Goal: Task Accomplishment & Management: Use online tool/utility

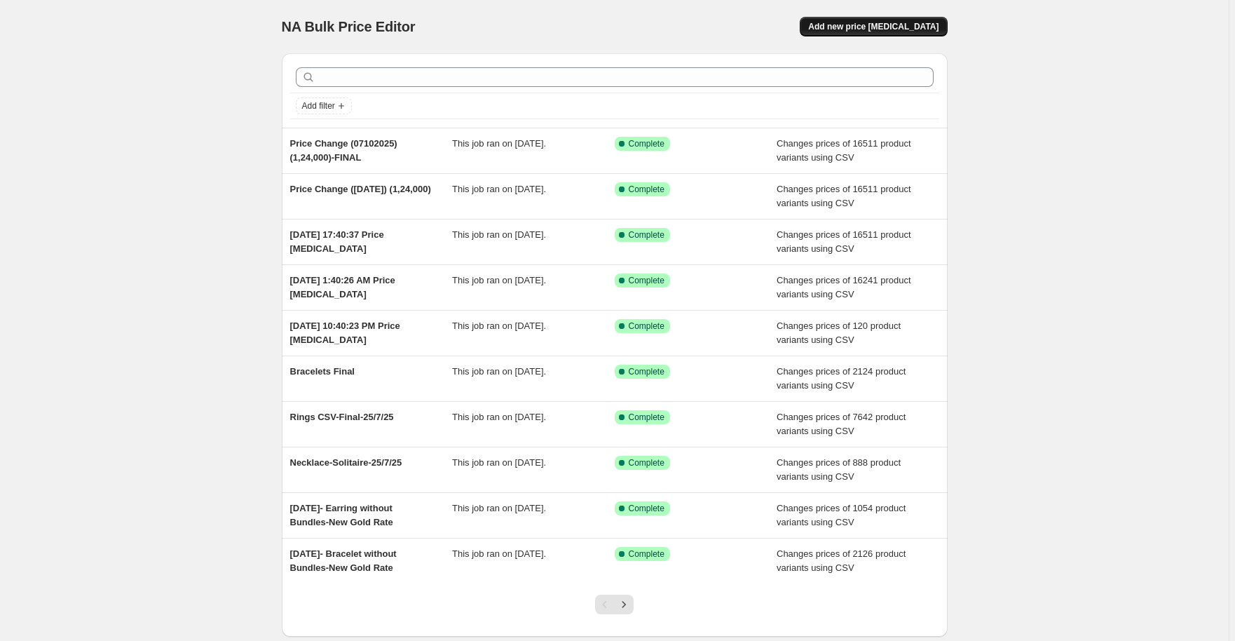
click at [937, 24] on span "Add new price [MEDICAL_DATA]" at bounding box center [873, 26] width 130 height 11
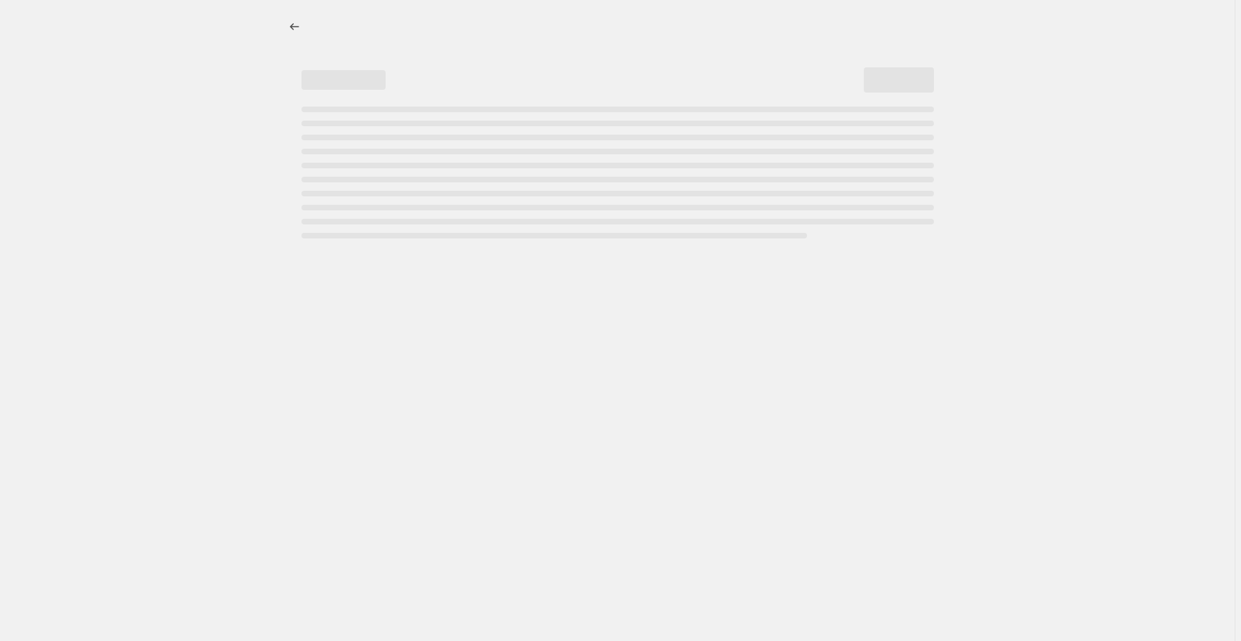
select select "percentage"
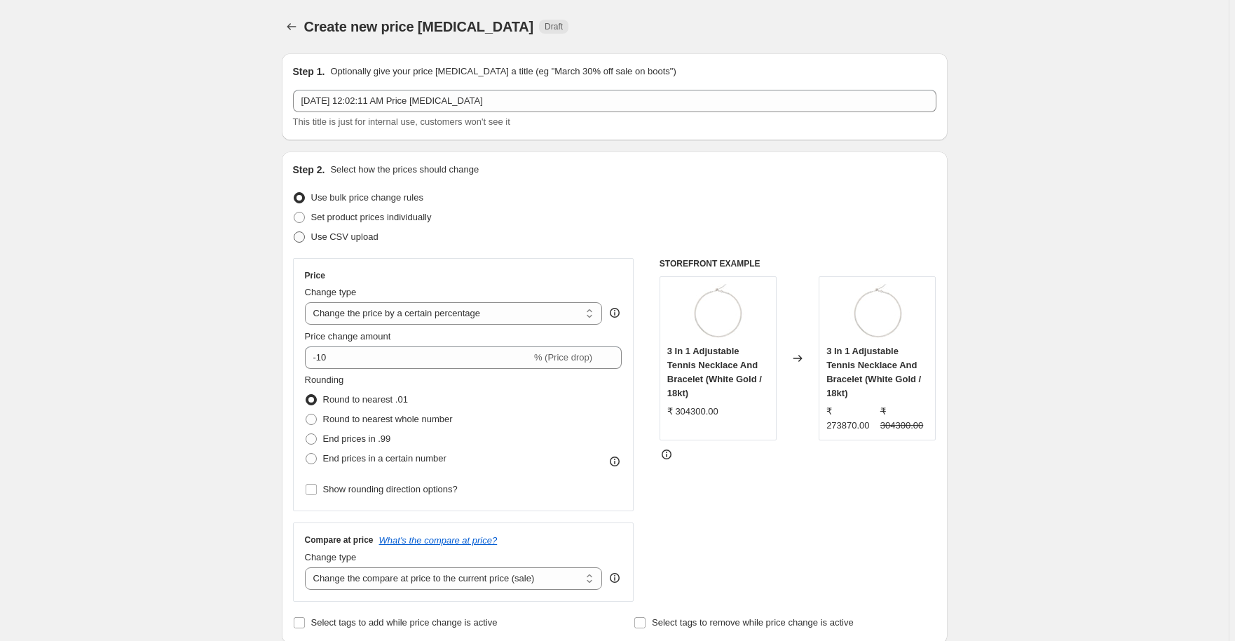
click at [337, 238] on span "Use CSV upload" at bounding box center [344, 236] width 67 height 11
click at [294, 232] on input "Use CSV upload" at bounding box center [294, 231] width 1 height 1
radio input "true"
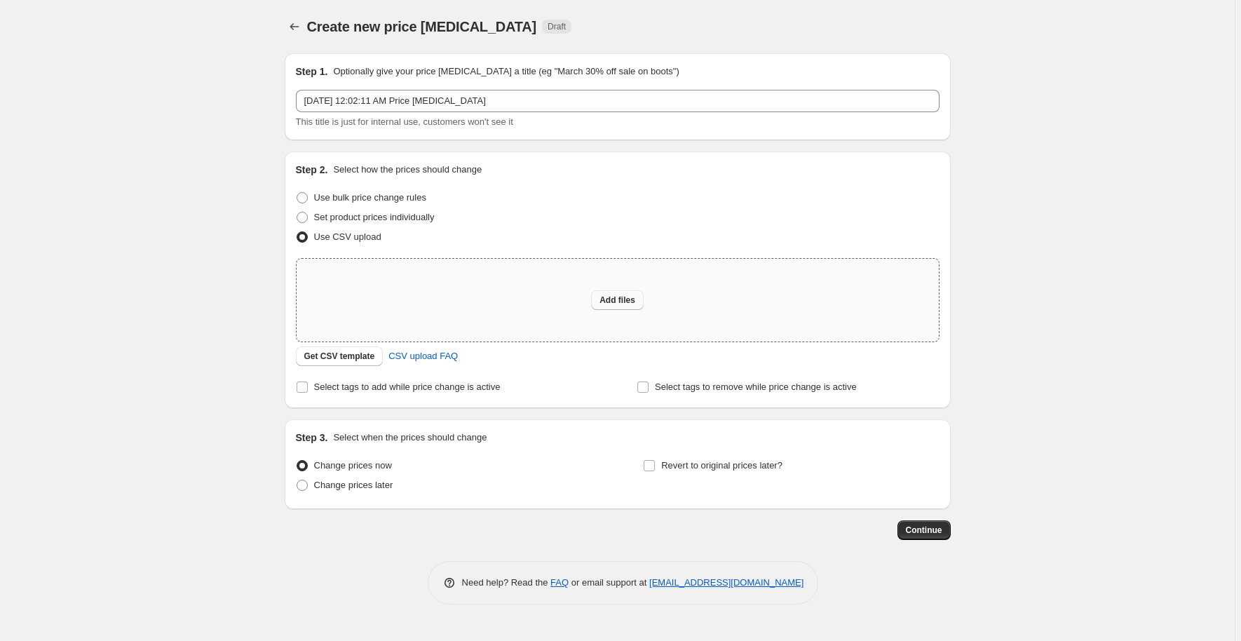
click at [621, 301] on span "Add files" at bounding box center [617, 299] width 36 height 11
type input "C:\fakepath\India Price Change CSV - Price Change (07_10_2025) (1,24,000).csv"
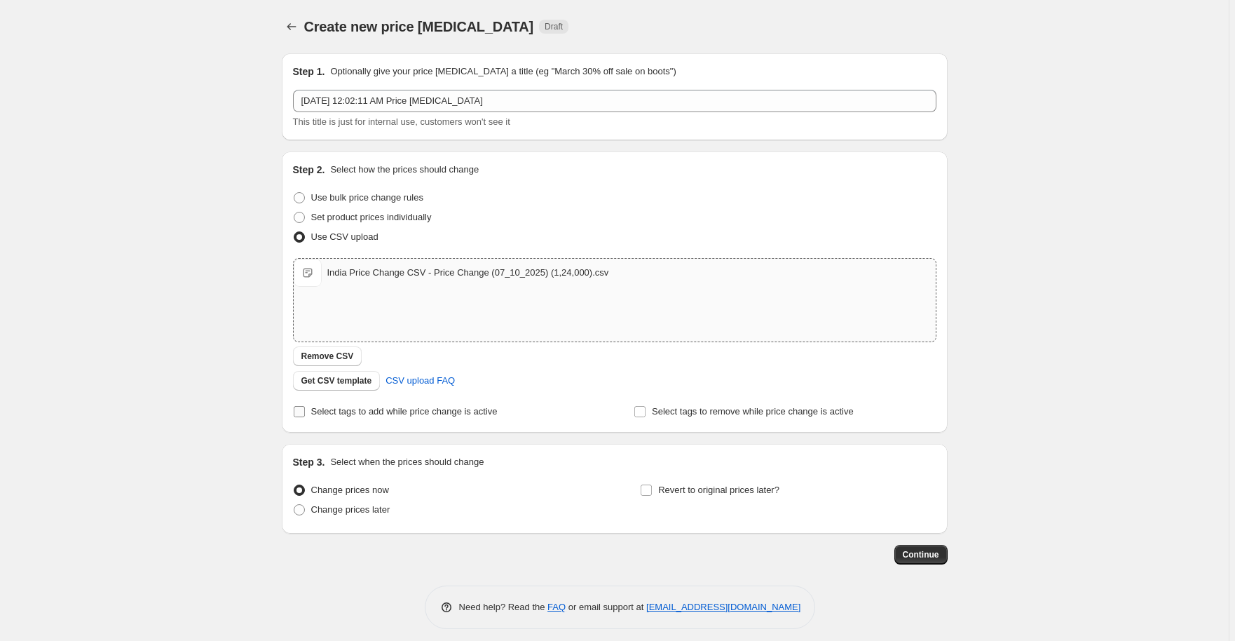
click at [393, 416] on span "Select tags to add while price change is active" at bounding box center [404, 411] width 186 height 11
click at [305, 416] on input "Select tags to add while price change is active" at bounding box center [299, 411] width 11 height 11
checkbox input "true"
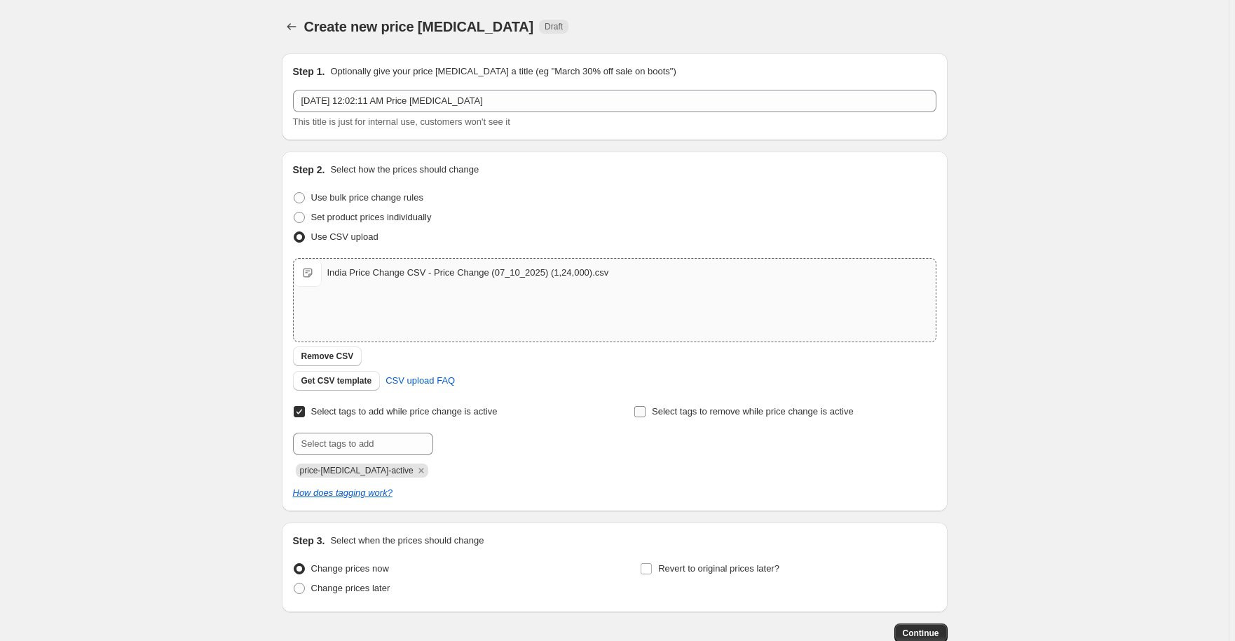
click at [658, 412] on span "Select tags to remove while price change is active" at bounding box center [753, 411] width 202 height 11
click at [646, 412] on input "Select tags to remove while price change is active" at bounding box center [639, 411] width 11 height 11
checkbox input "true"
click at [415, 468] on icon "Remove price-change-job-active" at bounding box center [421, 470] width 13 height 13
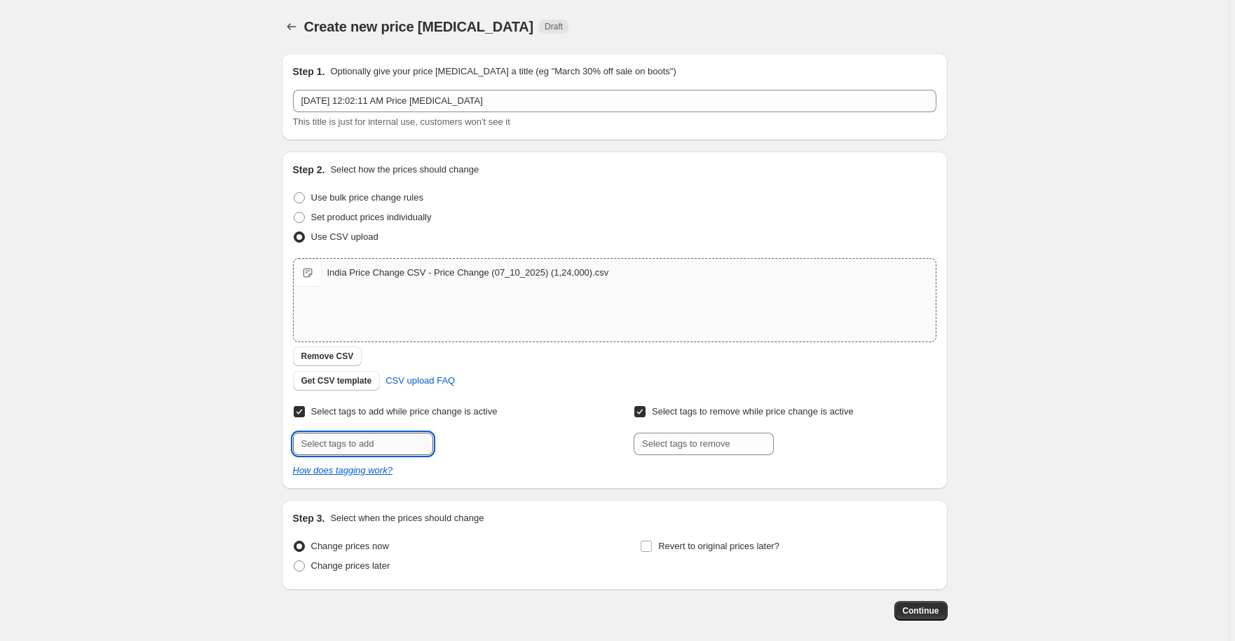
click at [334, 438] on input "text" at bounding box center [363, 444] width 140 height 22
type input "CSV Upload New price"
click at [494, 437] on span "CSV Upload N..." at bounding box center [495, 442] width 64 height 10
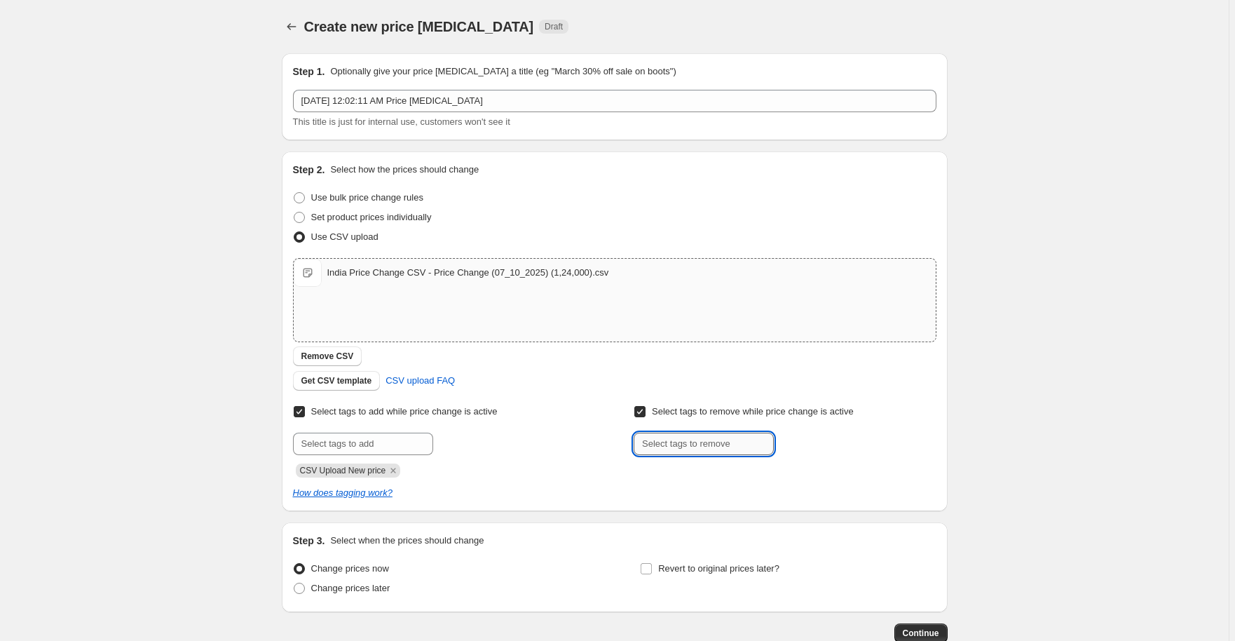
click at [685, 444] on input "text" at bounding box center [704, 444] width 140 height 22
paste input "CSV Upload New price"
type input "CSV Upload New price"
click at [806, 445] on span "Add CSV Upload N..." at bounding box center [827, 442] width 82 height 11
click at [736, 471] on icon "Remove CSV Upload New price" at bounding box center [734, 470] width 5 height 5
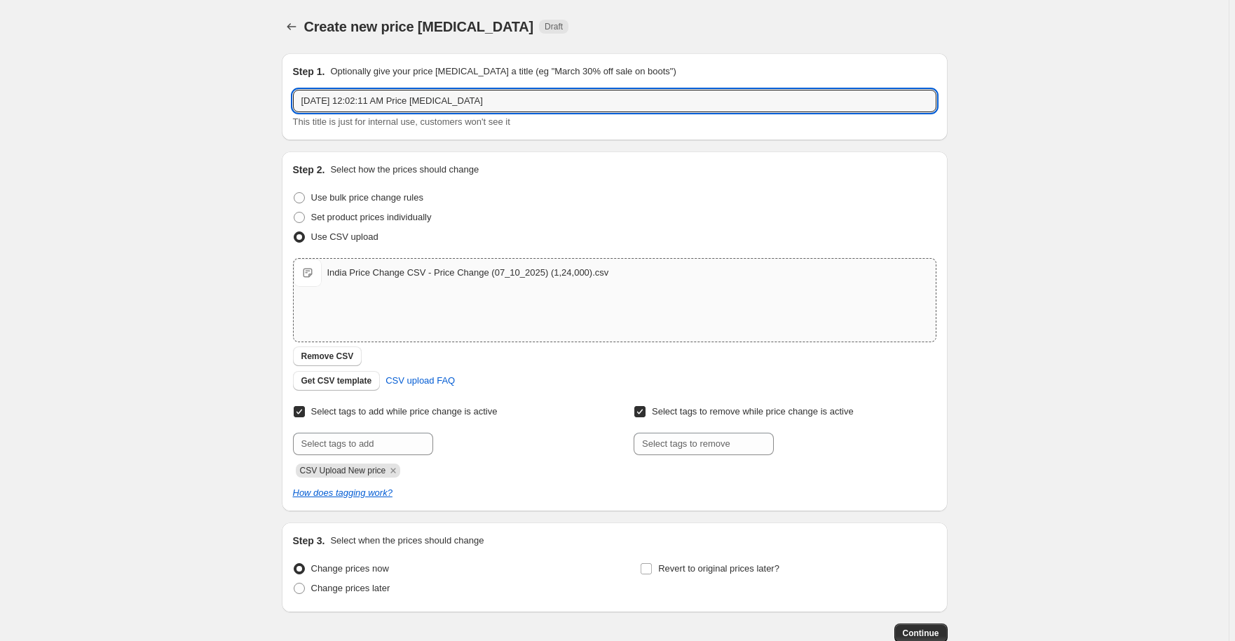
drag, startPoint x: 508, startPoint y: 90, endPoint x: 212, endPoint y: 111, distance: 296.6
click at [212, 111] on div "Create new price change job. This page is ready Create new price change job Dra…" at bounding box center [614, 364] width 1229 height 728
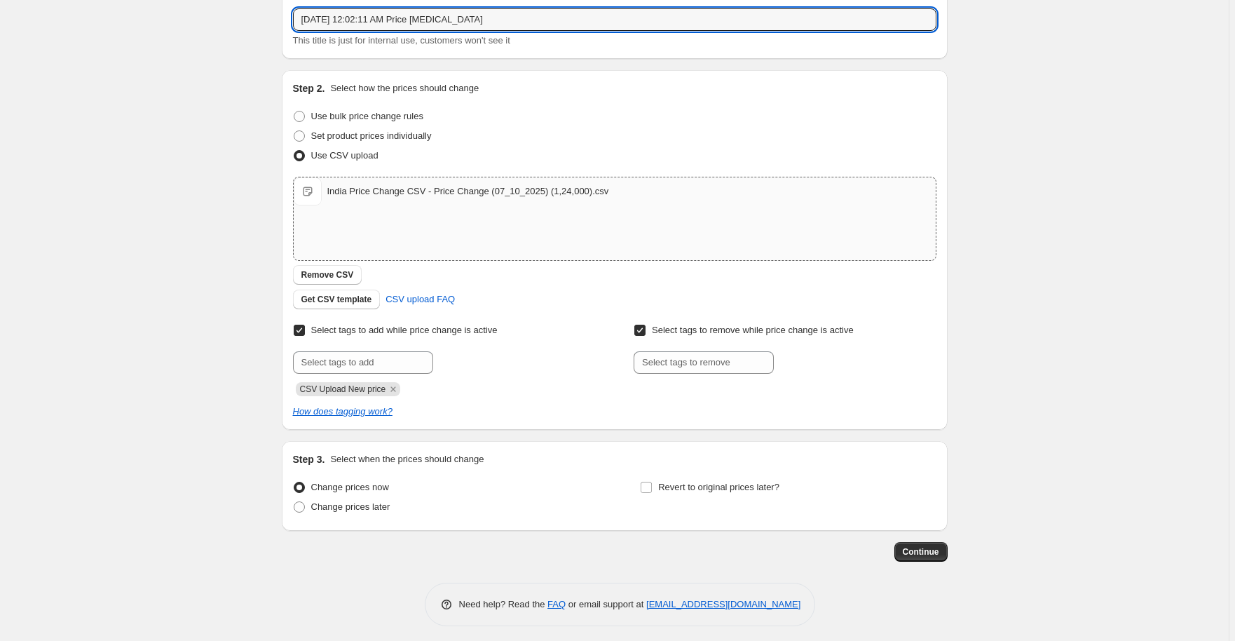
scroll to position [87, 0]
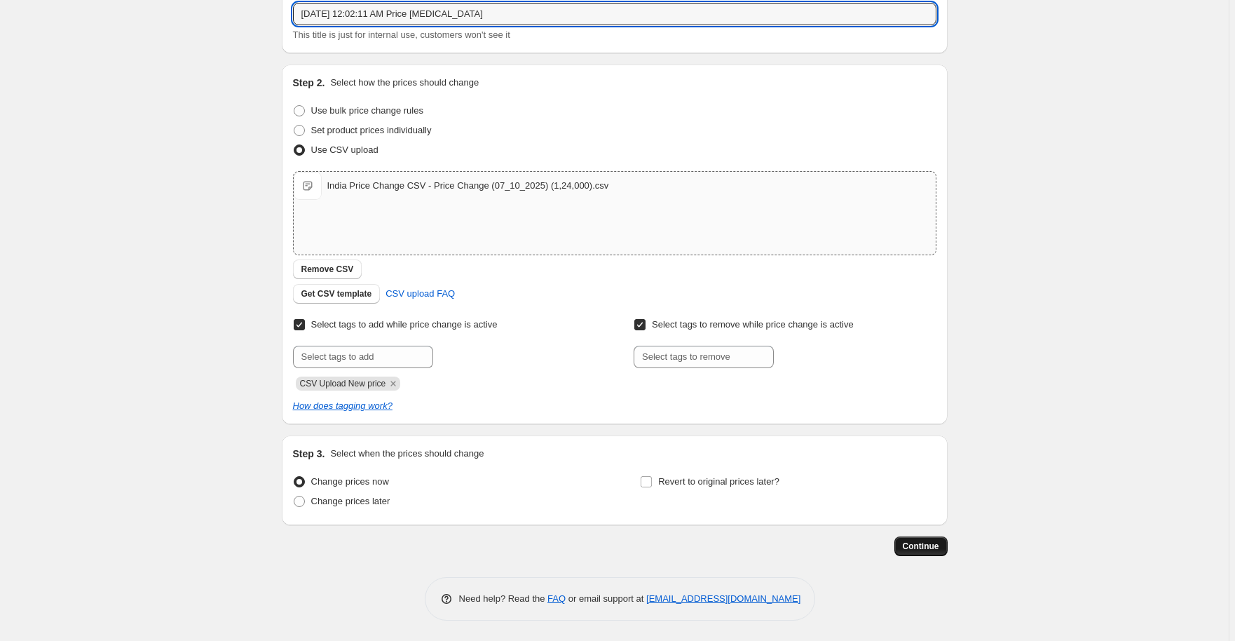
click at [928, 541] on span "Continue" at bounding box center [921, 546] width 36 height 11
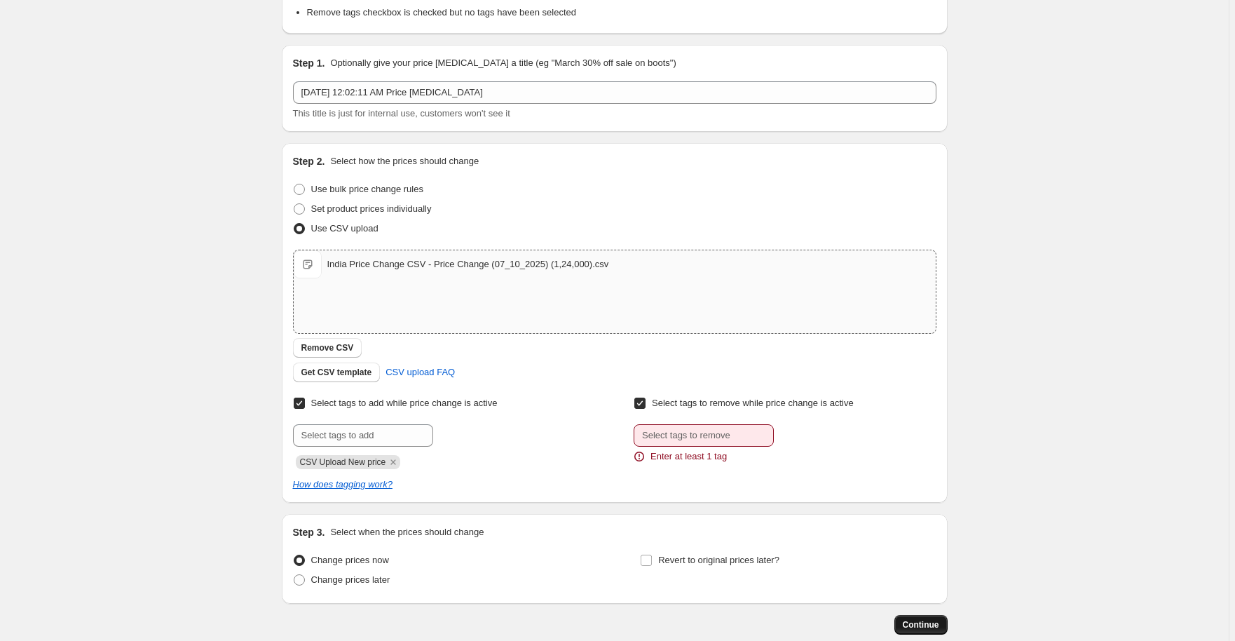
scroll to position [0, 0]
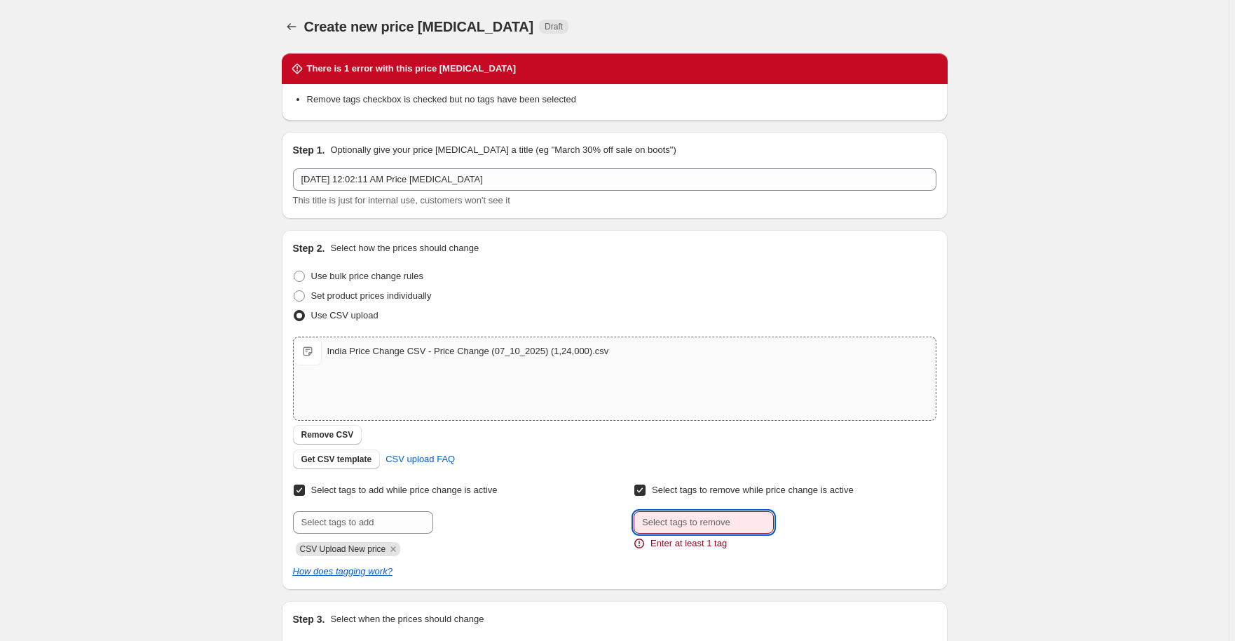
click at [701, 522] on input "text" at bounding box center [704, 522] width 140 height 22
click at [646, 492] on input "Select tags to remove while price change is active" at bounding box center [639, 489] width 11 height 11
checkbox input "false"
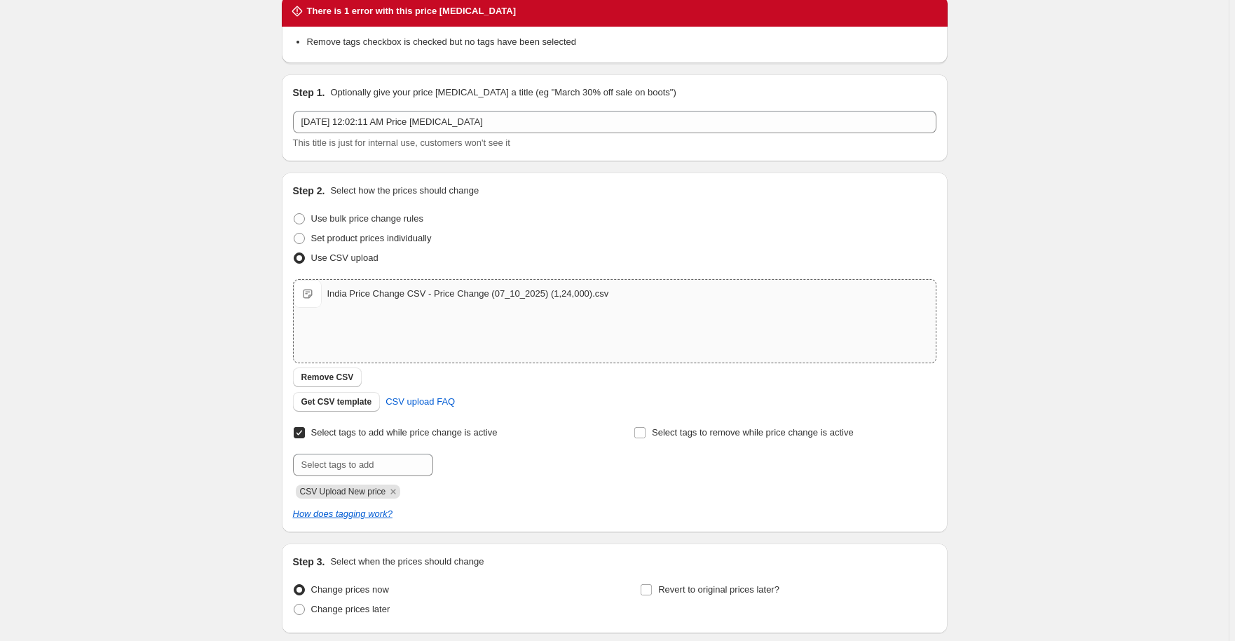
scroll to position [165, 0]
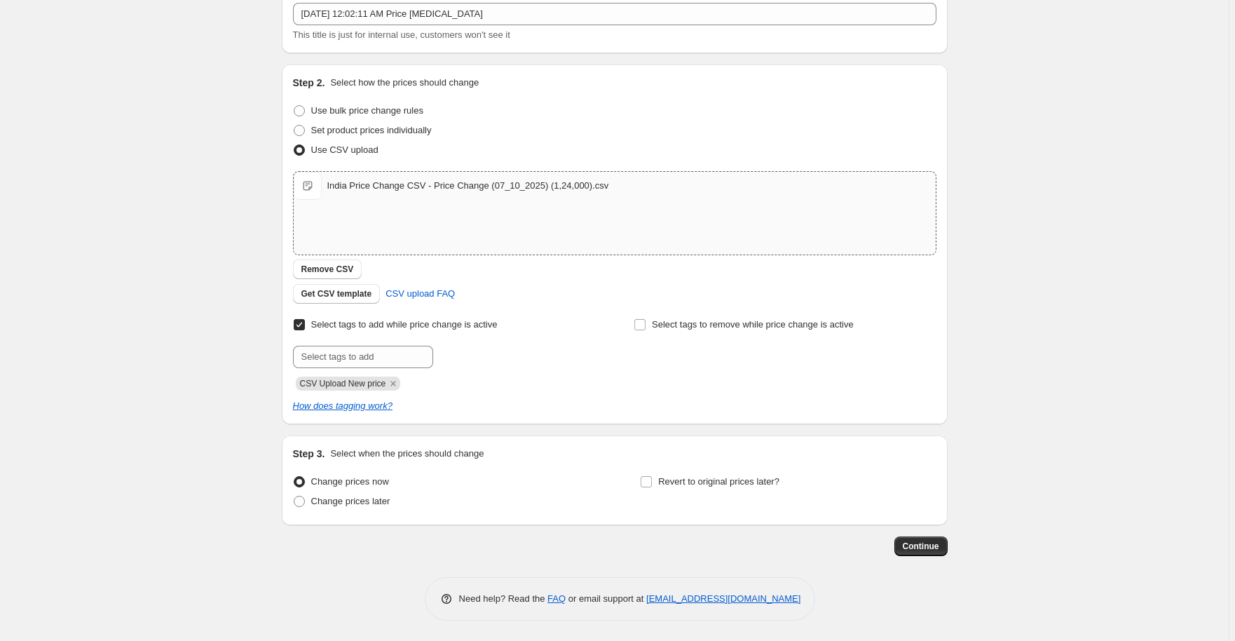
click at [931, 562] on div "There is 1 error with this price change job Remove tags checkbox is checked but…" at bounding box center [615, 249] width 666 height 744
click at [935, 550] on span "Continue" at bounding box center [921, 546] width 36 height 11
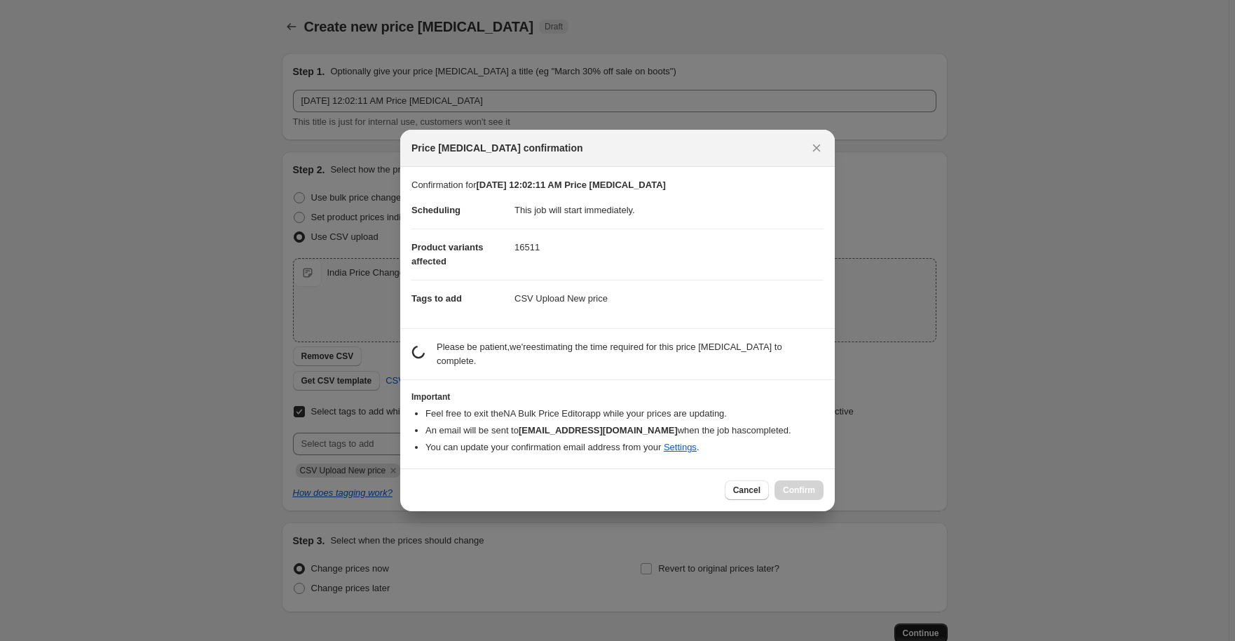
scroll to position [87, 0]
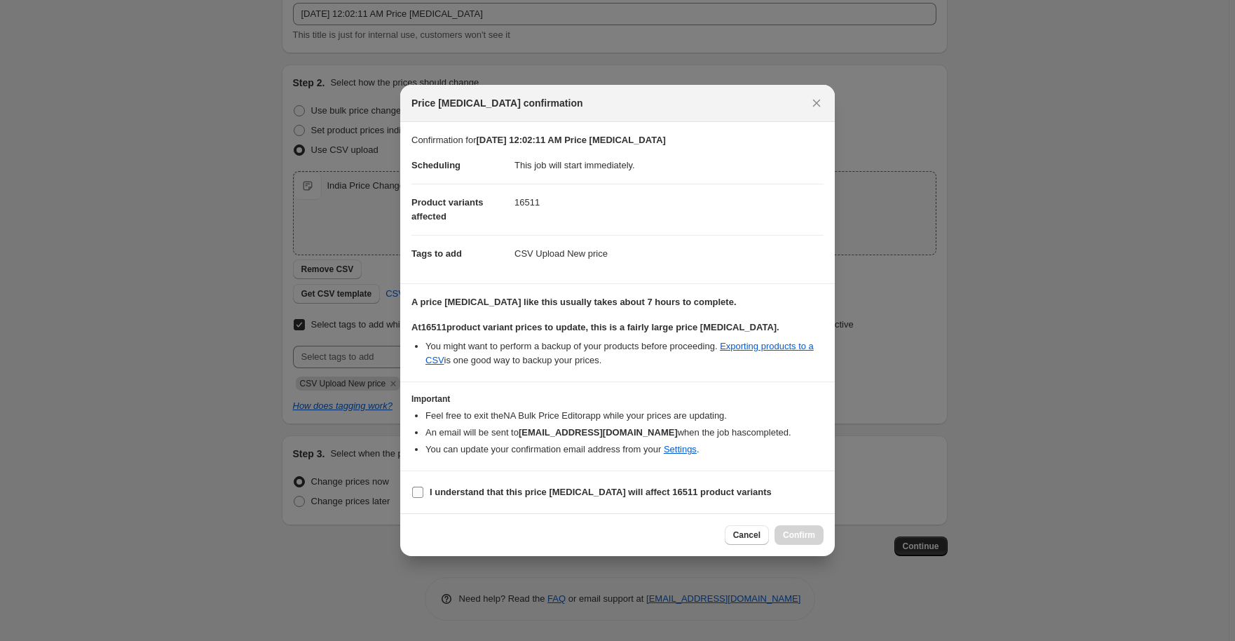
click at [486, 498] on span "I understand that this price change job will affect 16511 product variants" at bounding box center [601, 492] width 342 height 14
click at [423, 498] on input "I understand that this price change job will affect 16511 product variants" at bounding box center [417, 492] width 11 height 11
checkbox input "true"
click at [797, 541] on button "Confirm" at bounding box center [799, 535] width 49 height 20
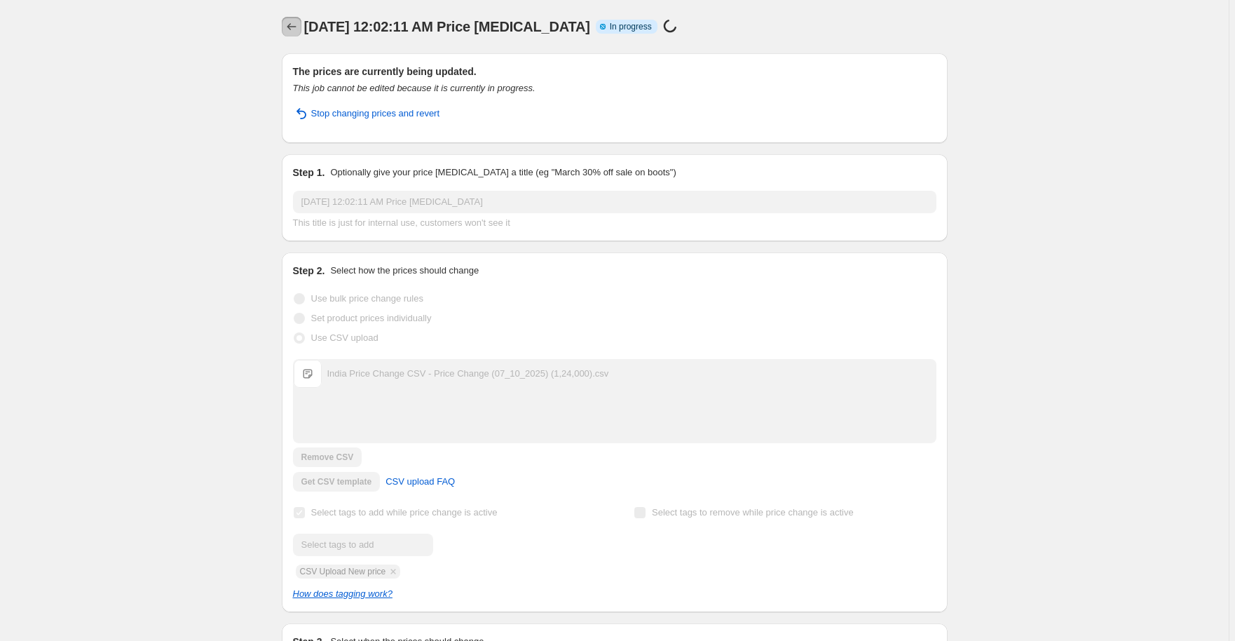
click at [294, 25] on icon "Price change jobs" at bounding box center [292, 27] width 14 height 14
